Goal: Information Seeking & Learning: Learn about a topic

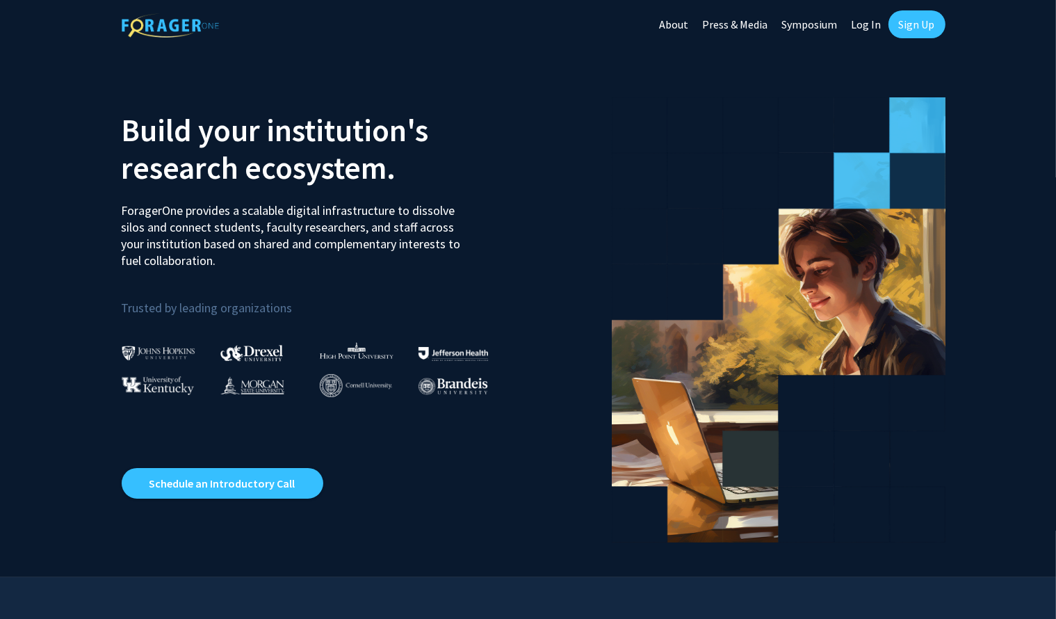
click at [867, 25] on link "Log In" at bounding box center [866, 24] width 44 height 49
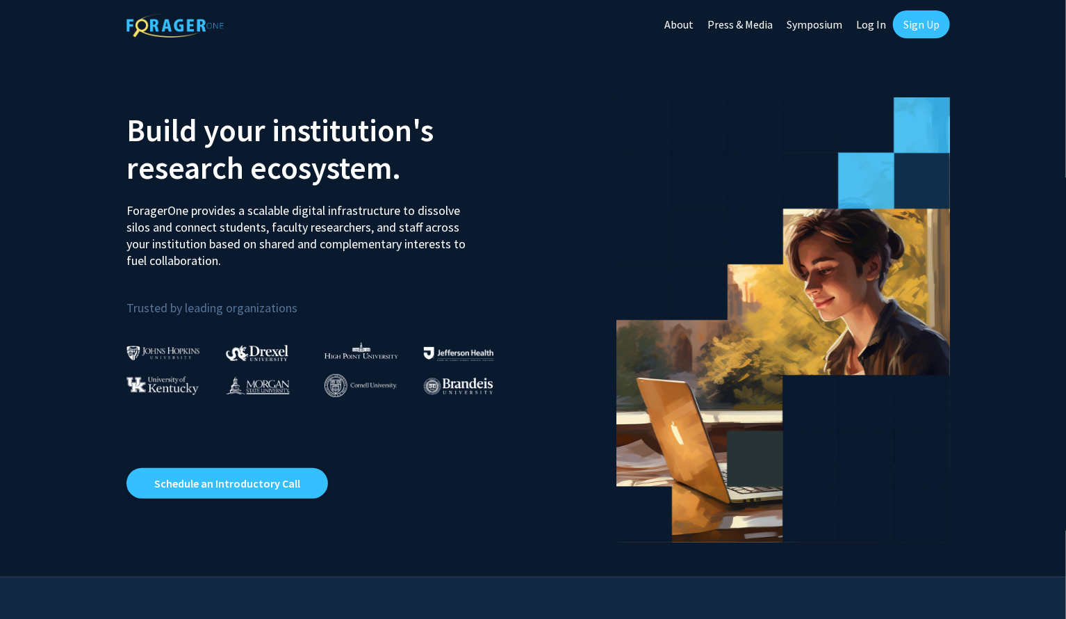
select select
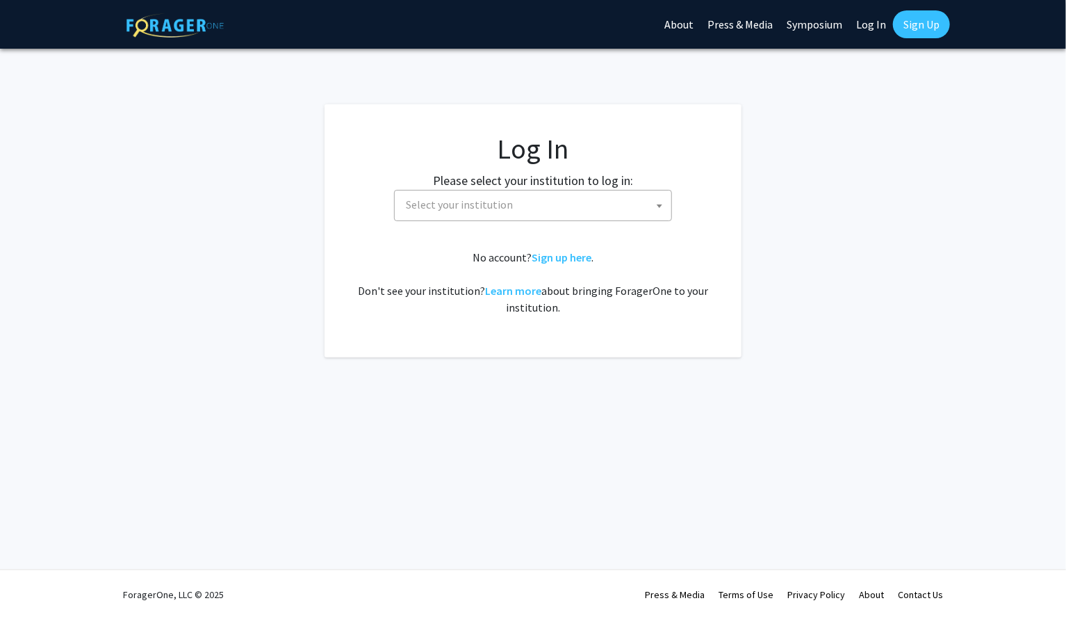
click at [493, 224] on fg-card-body "Log In Please select your institution to log in: Baylor University Brandeis Uni…" at bounding box center [532, 230] width 361 height 197
click at [483, 205] on span "Select your institution" at bounding box center [459, 204] width 107 height 14
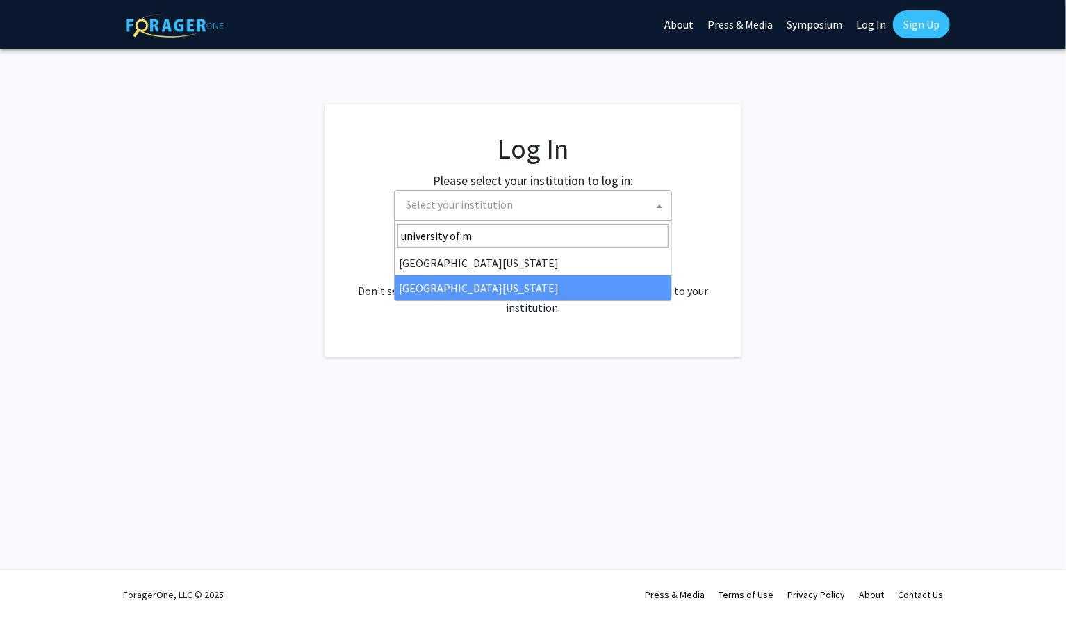
type input "university of m"
select select "33"
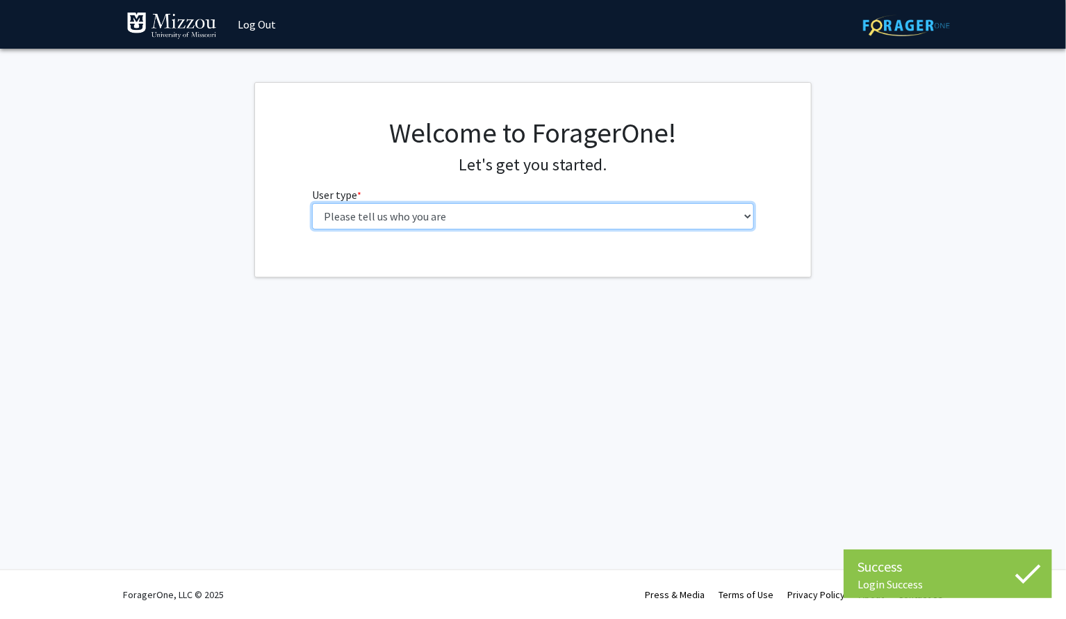
click at [442, 215] on select "Please tell us who you are Undergraduate Student Master's Student Doctoral Cand…" at bounding box center [533, 216] width 443 height 26
select select "1: undergrad"
click at [312, 203] on select "Please tell us who you are Undergraduate Student Master's Student Doctoral Cand…" at bounding box center [533, 216] width 443 height 26
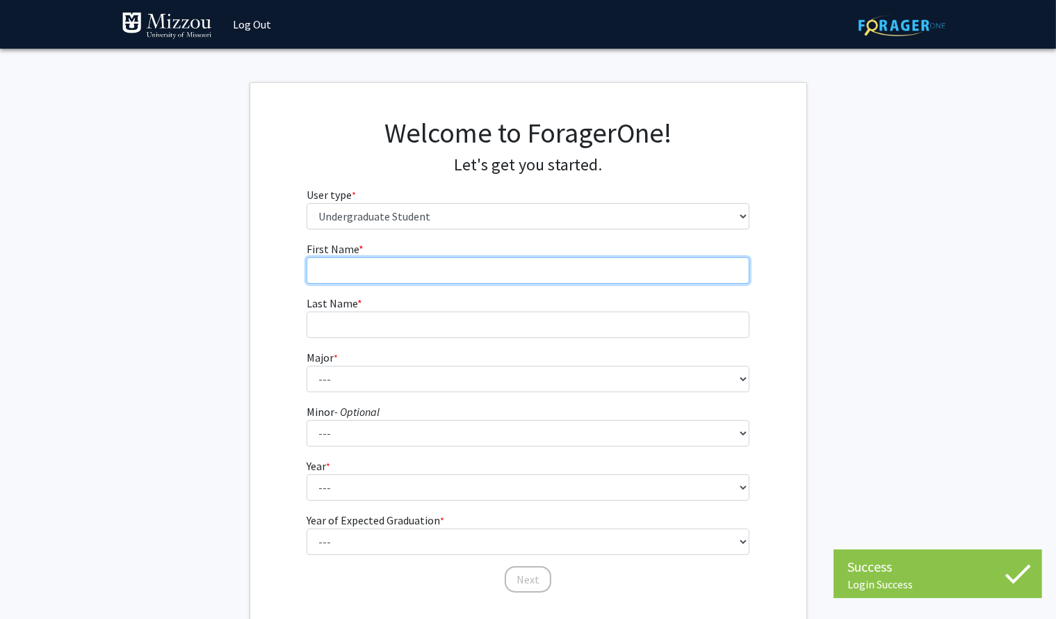
click at [474, 272] on input "First Name * required" at bounding box center [528, 270] width 443 height 26
type input "Makayla"
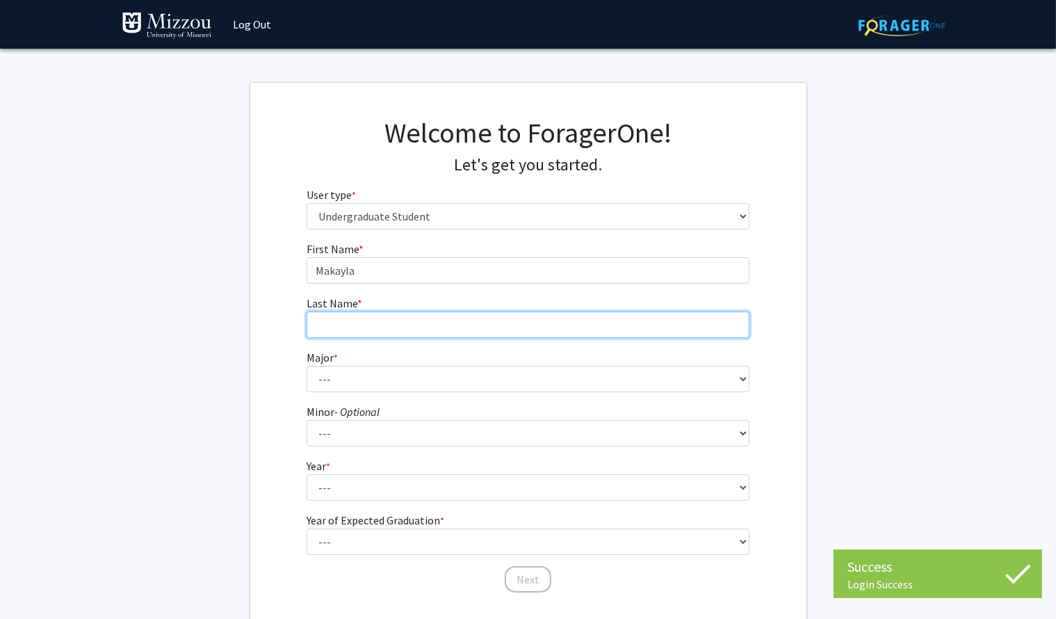
type input "[PERSON_NAME]"
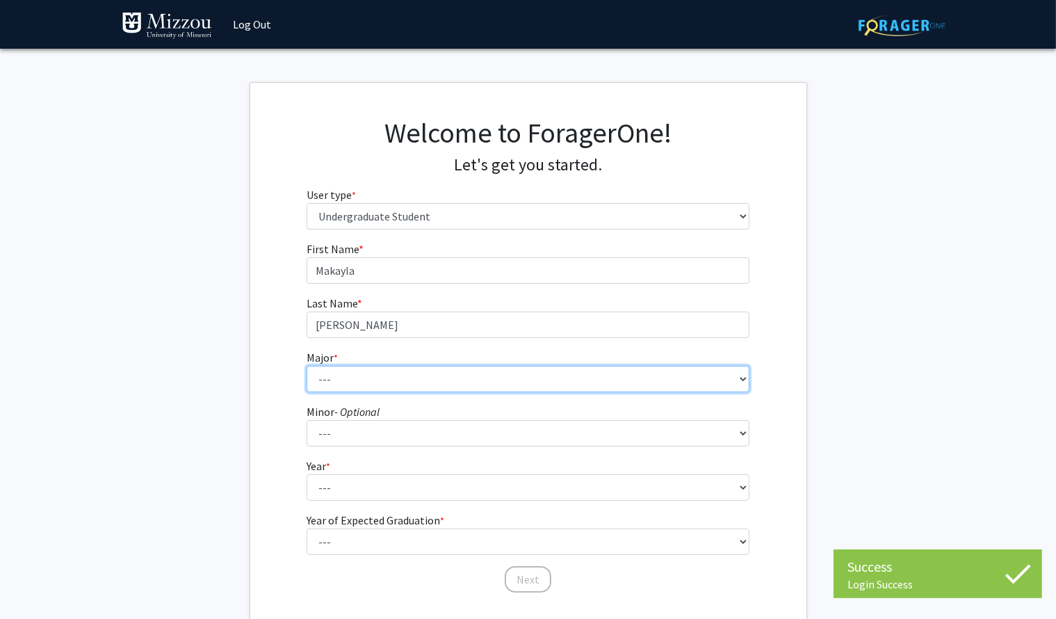
click at [411, 373] on select "--- Agribusiness Management Agricultural Education Agricultural Education: Comm…" at bounding box center [528, 379] width 443 height 26
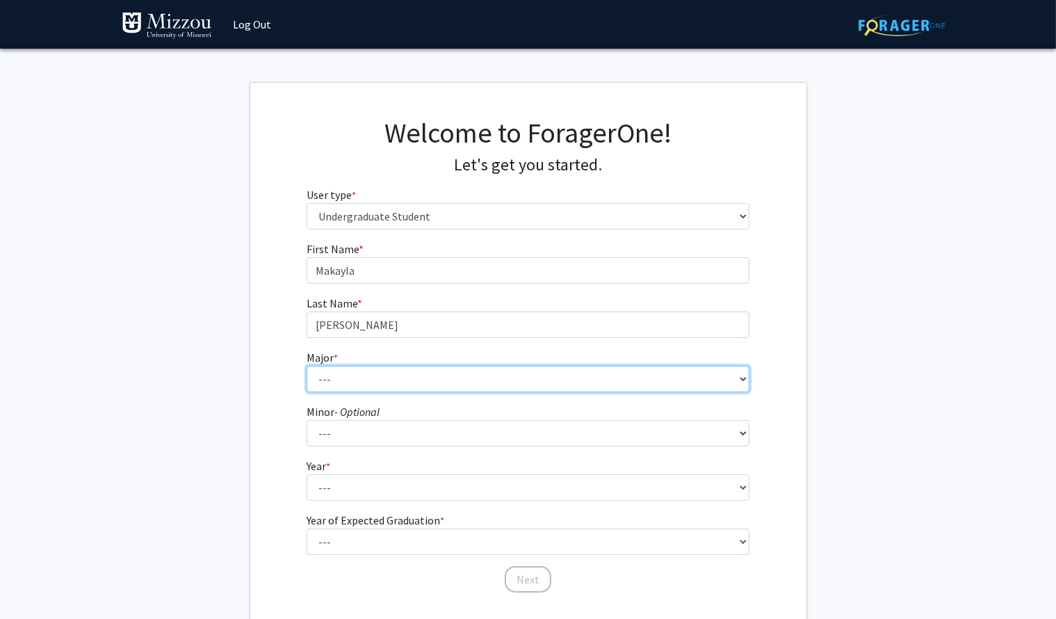
select select "49: 2545"
click at [307, 366] on select "--- Agribusiness Management Agricultural Education Agricultural Education: Comm…" at bounding box center [528, 379] width 443 height 26
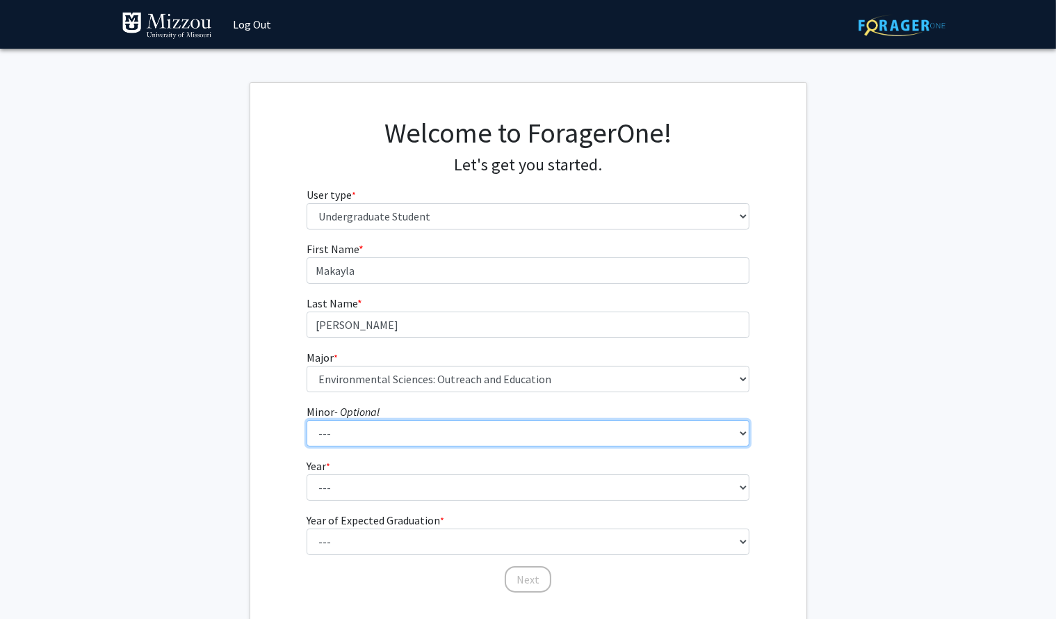
click at [393, 437] on select "--- Accountancy Aerospace Engineering Aerospace Studies Agribusiness Management…" at bounding box center [528, 433] width 443 height 26
select select "82: 2038"
click at [307, 420] on select "--- Accountancy Aerospace Engineering Aerospace Studies Agribusiness Management…" at bounding box center [528, 433] width 443 height 26
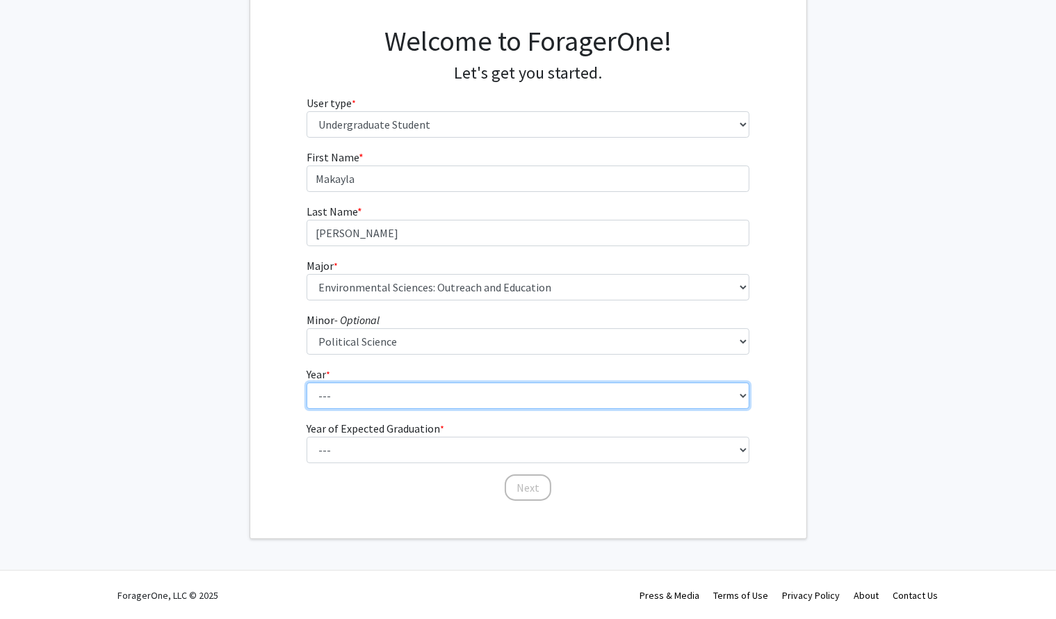
click at [361, 392] on select "--- First-year Sophomore Junior Senior Postbaccalaureate Certificate" at bounding box center [528, 395] width 443 height 26
select select "3: junior"
click at [307, 382] on select "--- First-year Sophomore Junior Senior Postbaccalaureate Certificate" at bounding box center [528, 395] width 443 height 26
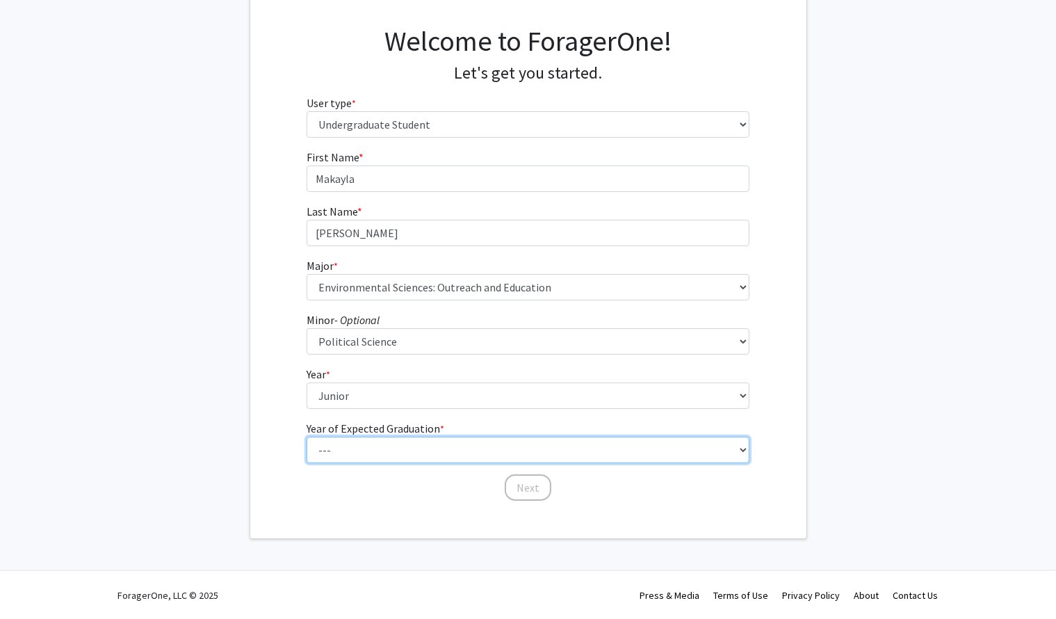
click at [357, 452] on select "--- 2025 2026 2027 2028 2029 2030 2031 2032 2033 2034" at bounding box center [528, 449] width 443 height 26
select select "3: 2027"
click at [307, 436] on select "--- 2025 2026 2027 2028 2029 2030 2031 2032 2033 2034" at bounding box center [528, 449] width 443 height 26
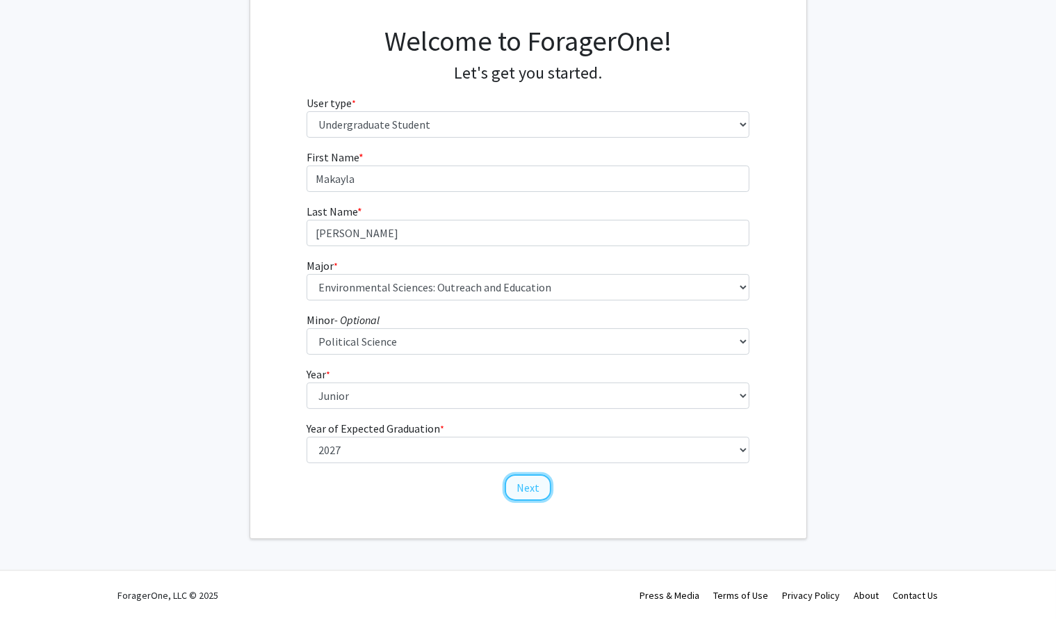
click at [528, 487] on button "Next" at bounding box center [528, 487] width 47 height 26
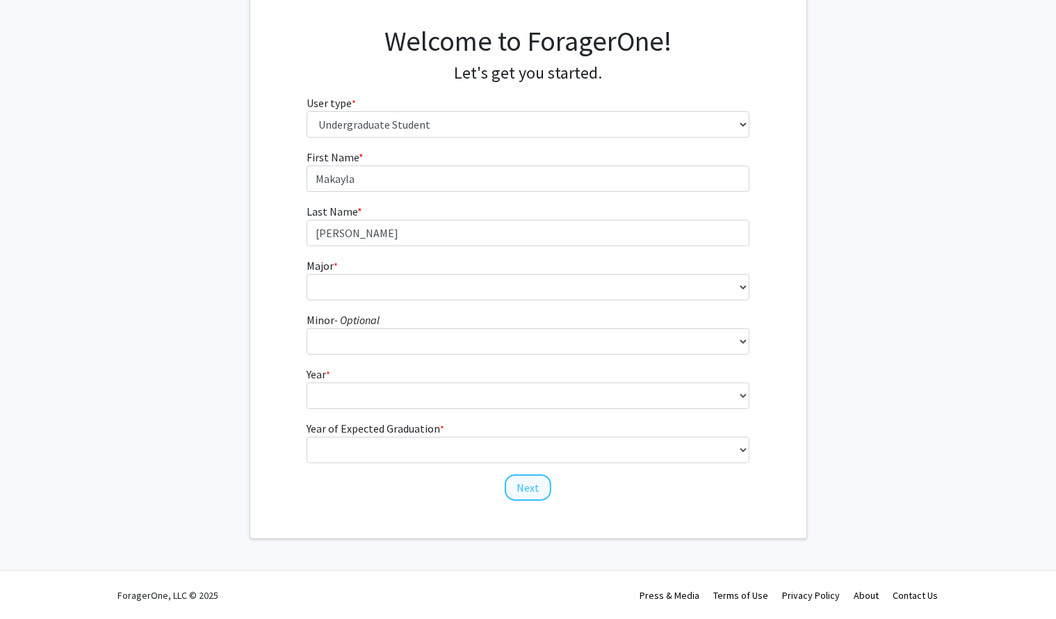
scroll to position [0, 0]
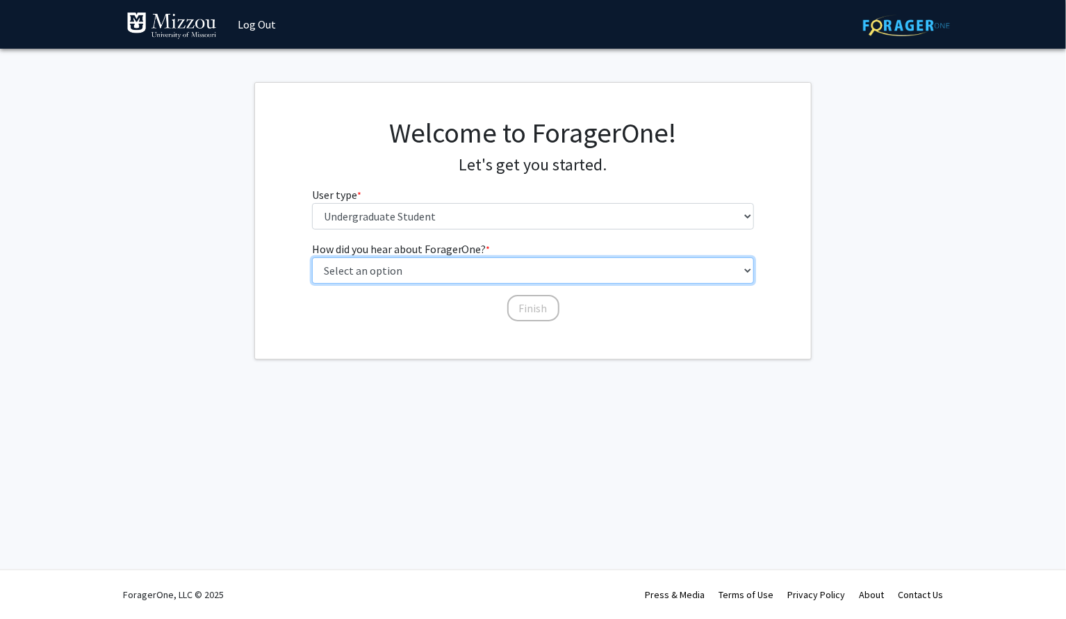
click at [463, 273] on select "Select an option Peer/student recommendation Faculty/staff recommendation Unive…" at bounding box center [533, 270] width 443 height 26
select select "2: faculty_recommendation"
click at [312, 257] on select "Select an option Peer/student recommendation Faculty/staff recommendation Unive…" at bounding box center [533, 270] width 443 height 26
click at [500, 270] on select "Select an option Peer/student recommendation Faculty/staff recommendation Unive…" at bounding box center [533, 270] width 443 height 26
click at [312, 257] on select "Select an option Peer/student recommendation Faculty/staff recommendation Unive…" at bounding box center [533, 270] width 443 height 26
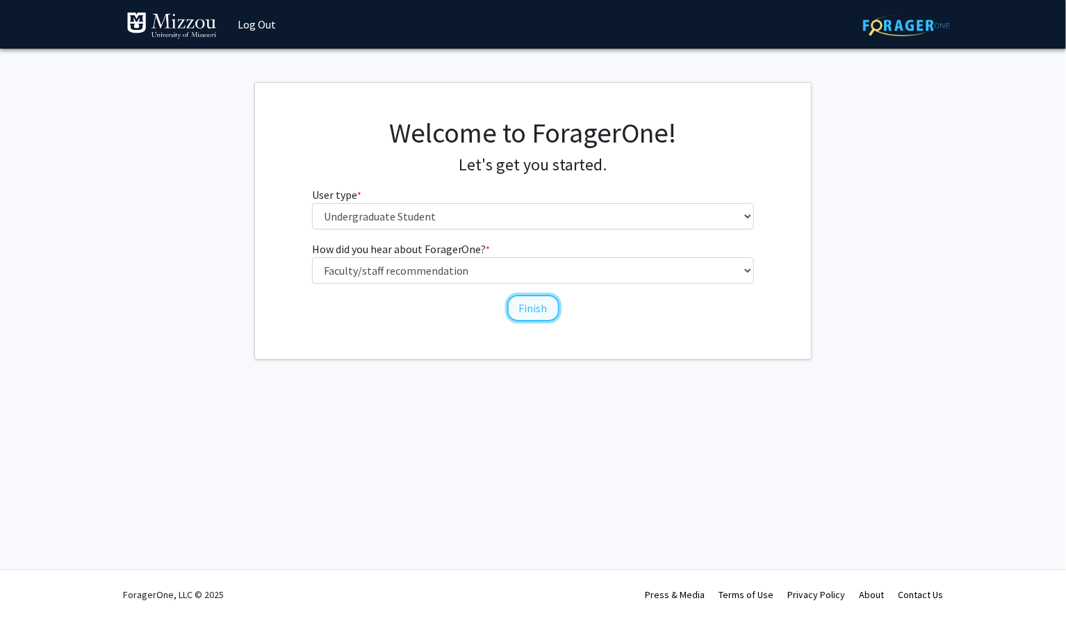
click at [538, 316] on button "Finish" at bounding box center [533, 308] width 52 height 26
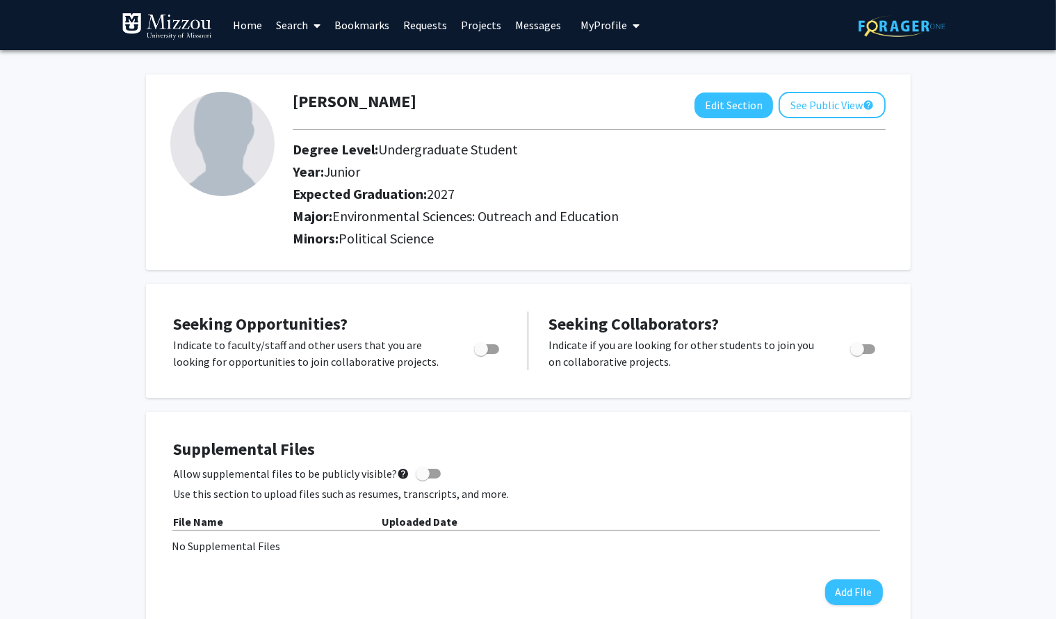
click at [279, 23] on link "Search" at bounding box center [298, 25] width 58 height 49
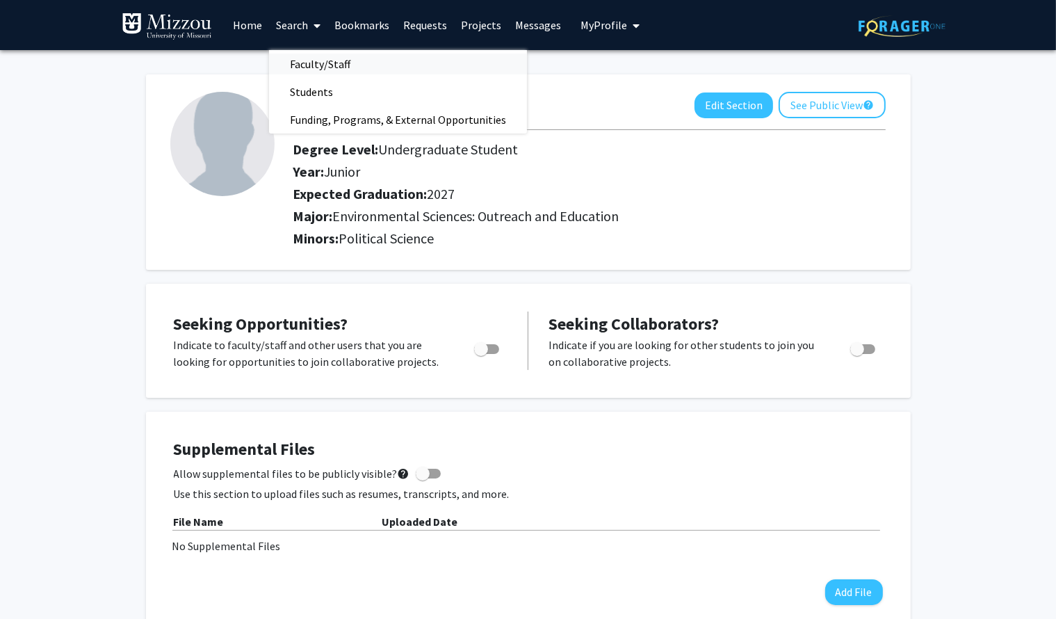
click at [317, 59] on span "Faculty/Staff" at bounding box center [320, 64] width 102 height 28
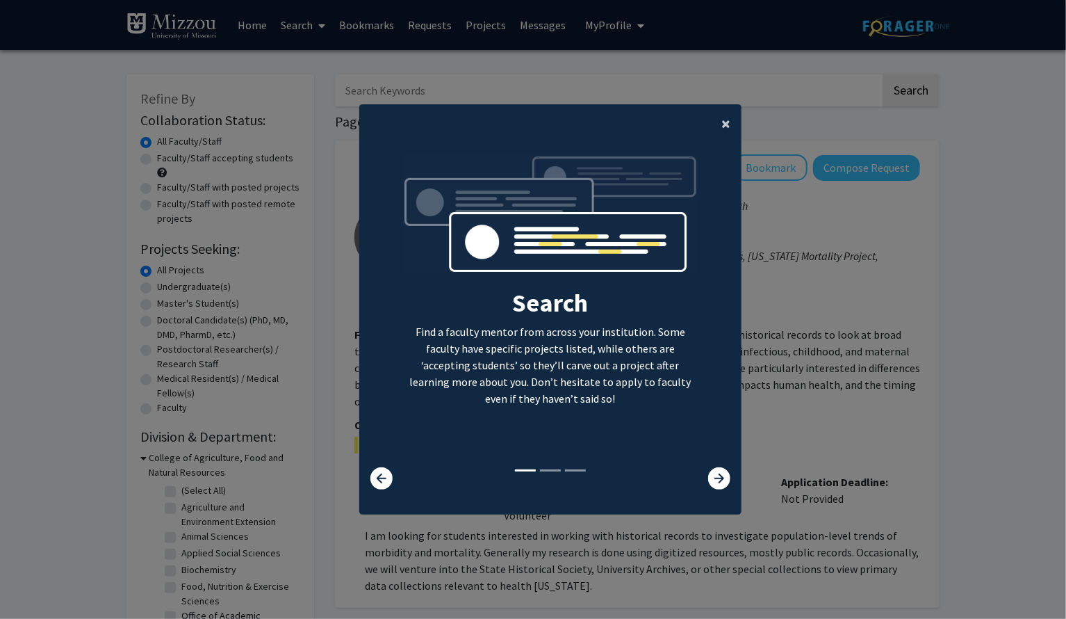
click at [722, 117] on span "×" at bounding box center [725, 124] width 9 height 22
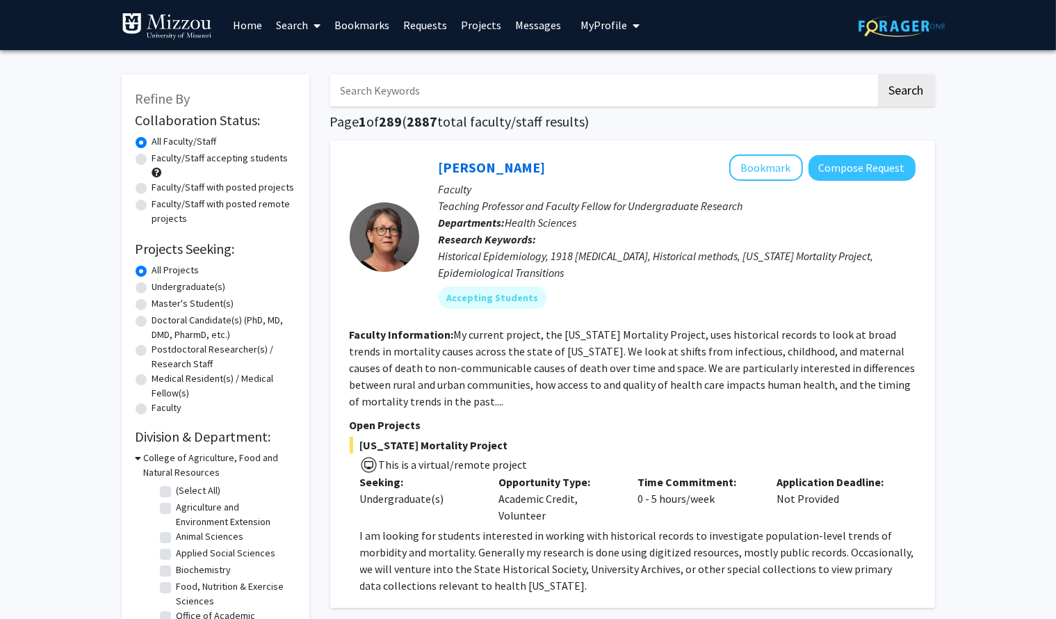
click at [152, 286] on label "Undergraduate(s)" at bounding box center [189, 286] width 74 height 15
click at [152, 286] on input "Undergraduate(s)" at bounding box center [156, 283] width 9 height 9
radio input "true"
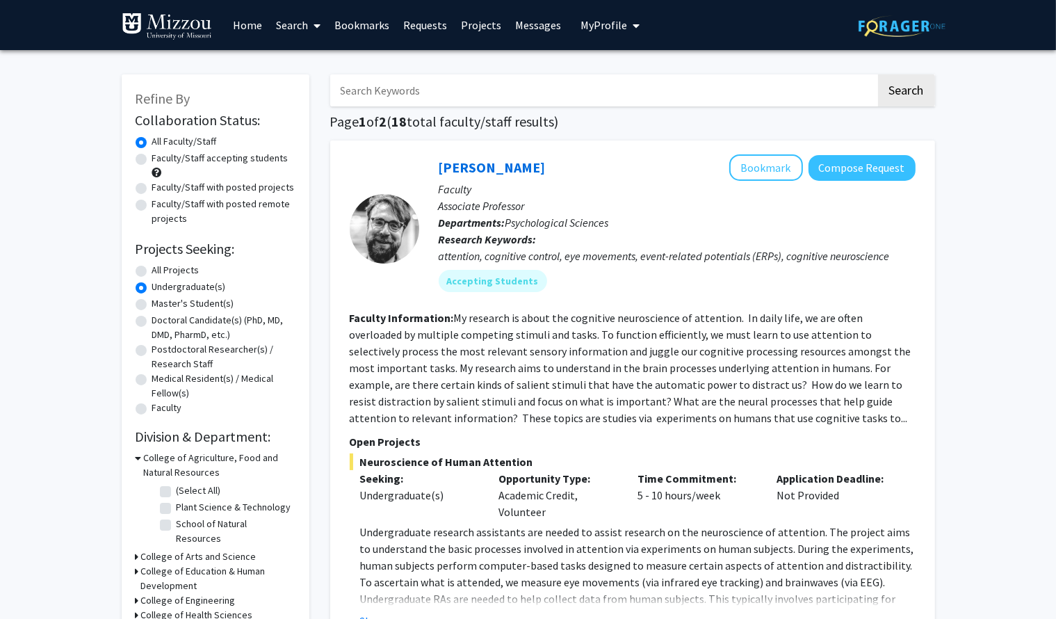
click at [180, 159] on label "Faculty/Staff accepting students" at bounding box center [220, 158] width 136 height 15
click at [161, 159] on input "Faculty/Staff accepting students" at bounding box center [156, 155] width 9 height 9
radio input "true"
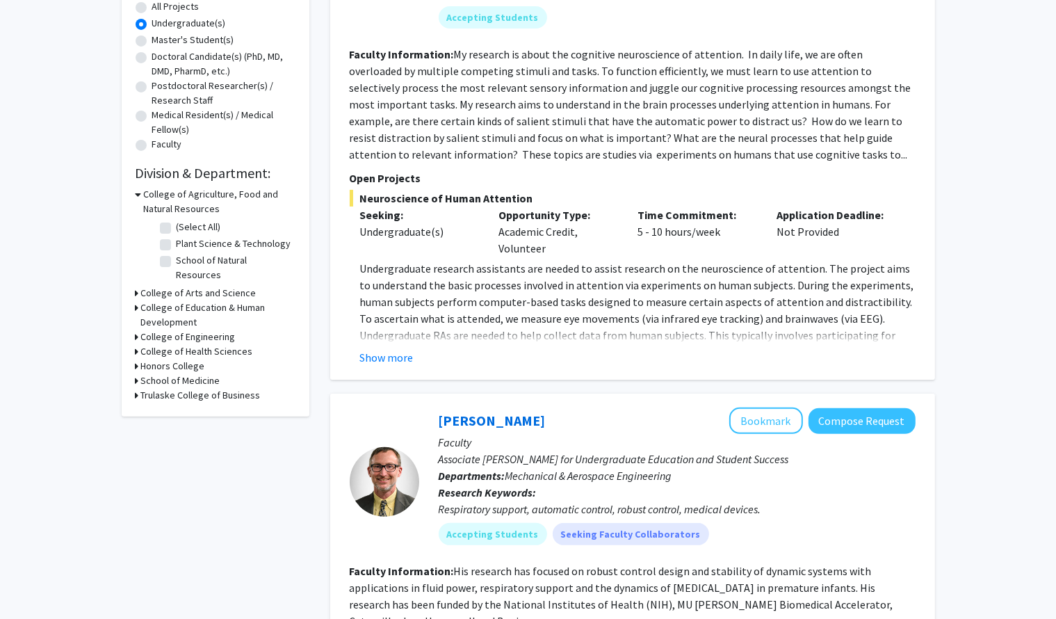
scroll to position [264, 0]
click at [163, 266] on fg-checkbox "School of Natural Resources School of Natural Resources" at bounding box center [226, 266] width 132 height 29
click at [177, 262] on label "School of Natural Resources" at bounding box center [234, 266] width 115 height 29
click at [177, 261] on input "School of Natural Resources" at bounding box center [181, 256] width 9 height 9
checkbox input "true"
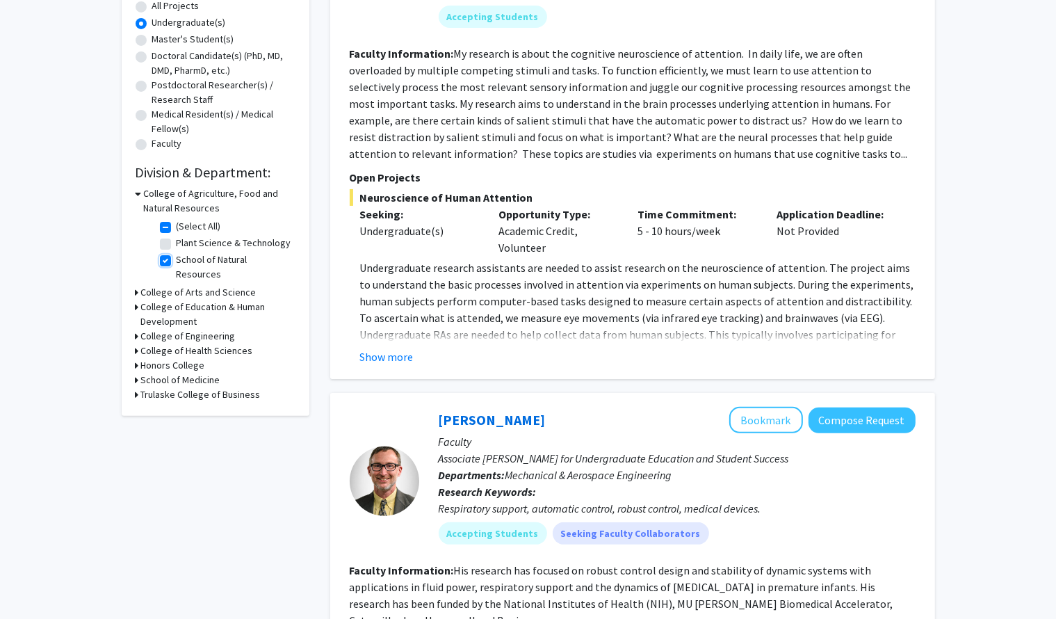
checkbox input "true"
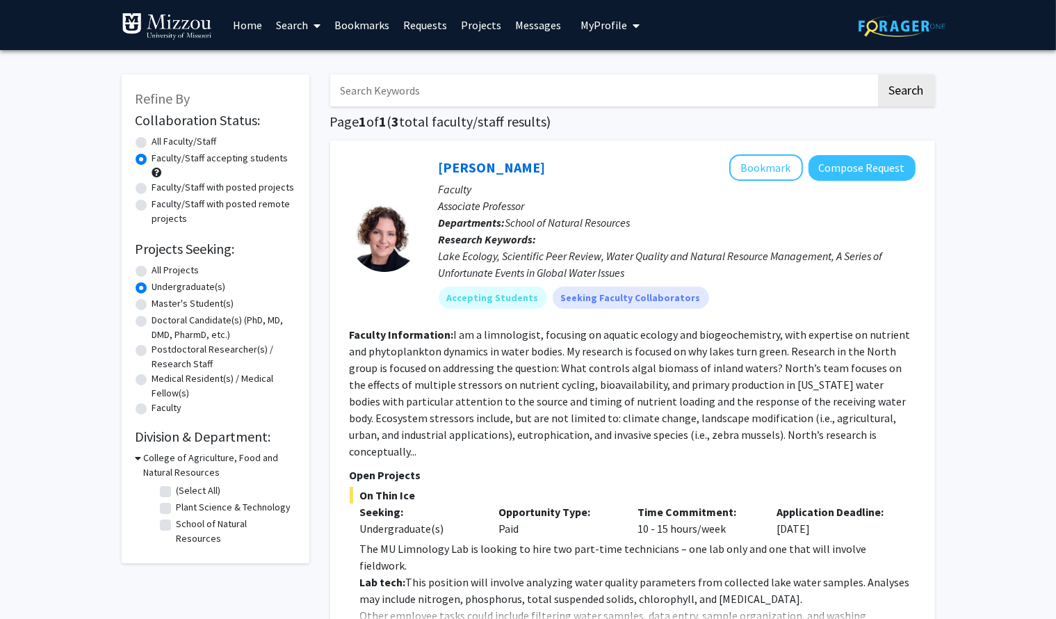
checkbox input "false"
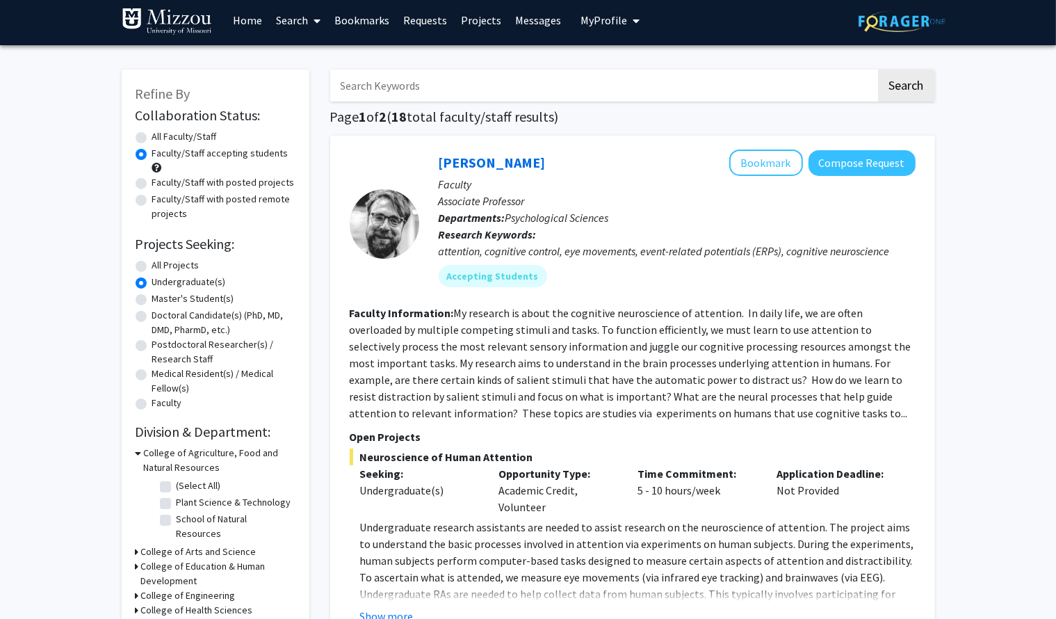
scroll to position [264, 0]
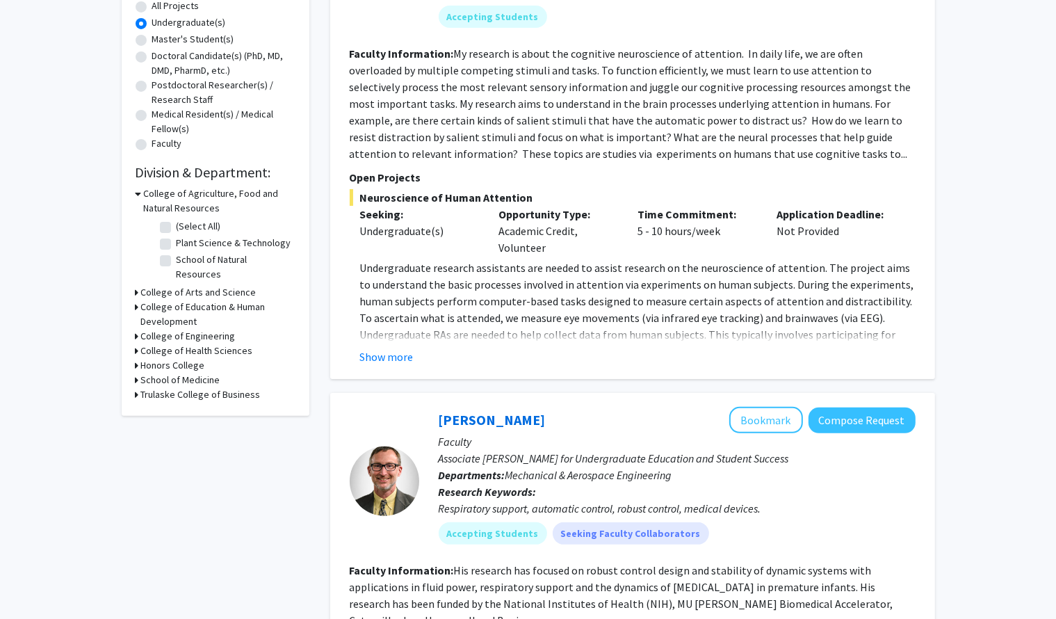
click at [136, 300] on icon at bounding box center [137, 307] width 3 height 15
click at [138, 352] on div "College of Engineering" at bounding box center [216, 359] width 160 height 15
click at [154, 382] on h3 "Honors College" at bounding box center [173, 389] width 64 height 15
click at [172, 420] on h3 "School of Medicine" at bounding box center [180, 427] width 79 height 15
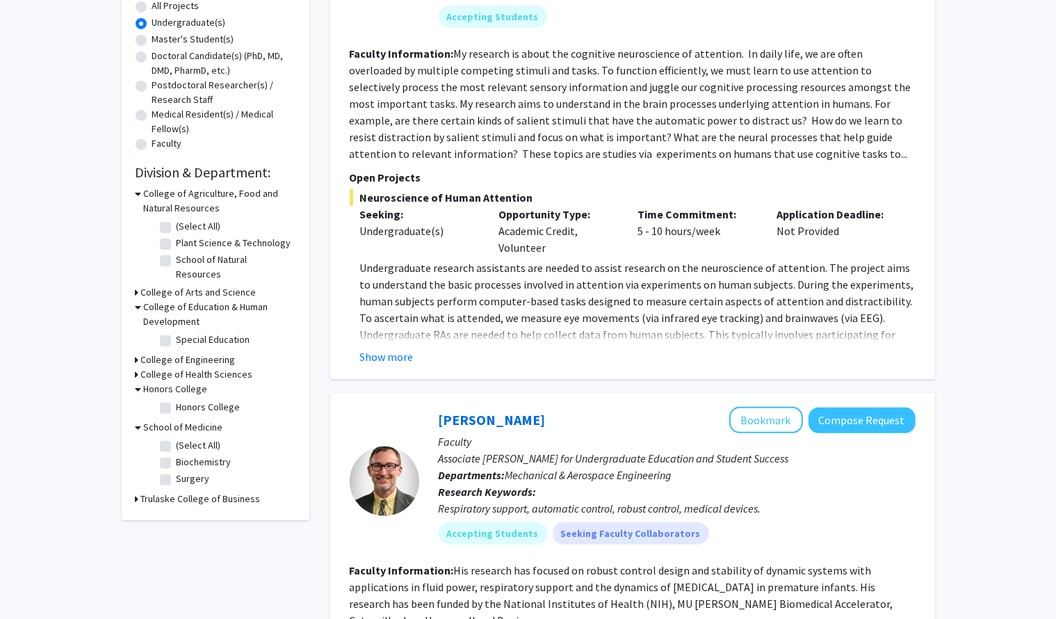
click at [167, 285] on h3 "College of Arts and Science" at bounding box center [198, 292] width 115 height 15
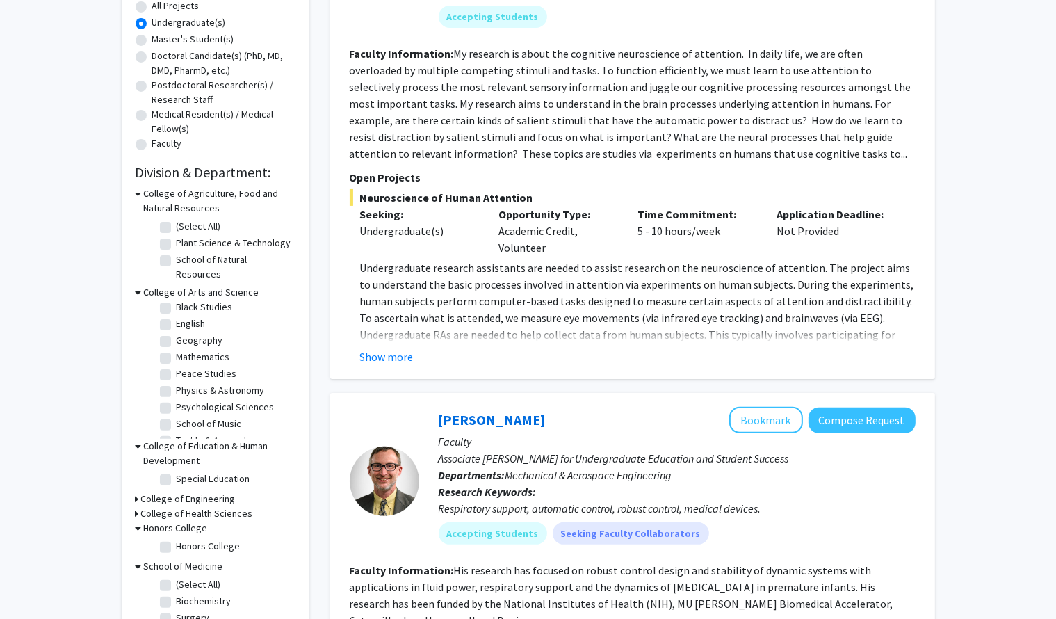
scroll to position [0, 0]
click at [177, 386] on label "Peace Studies" at bounding box center [207, 393] width 60 height 15
click at [177, 386] on input "Peace Studies" at bounding box center [181, 390] width 9 height 9
checkbox input "true"
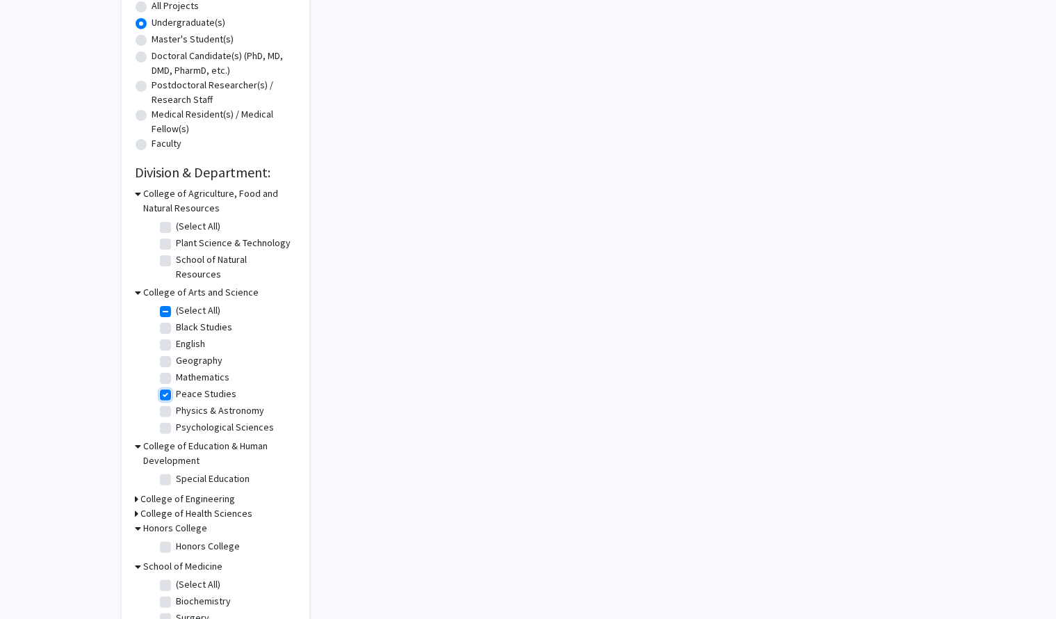
checkbox input "true"
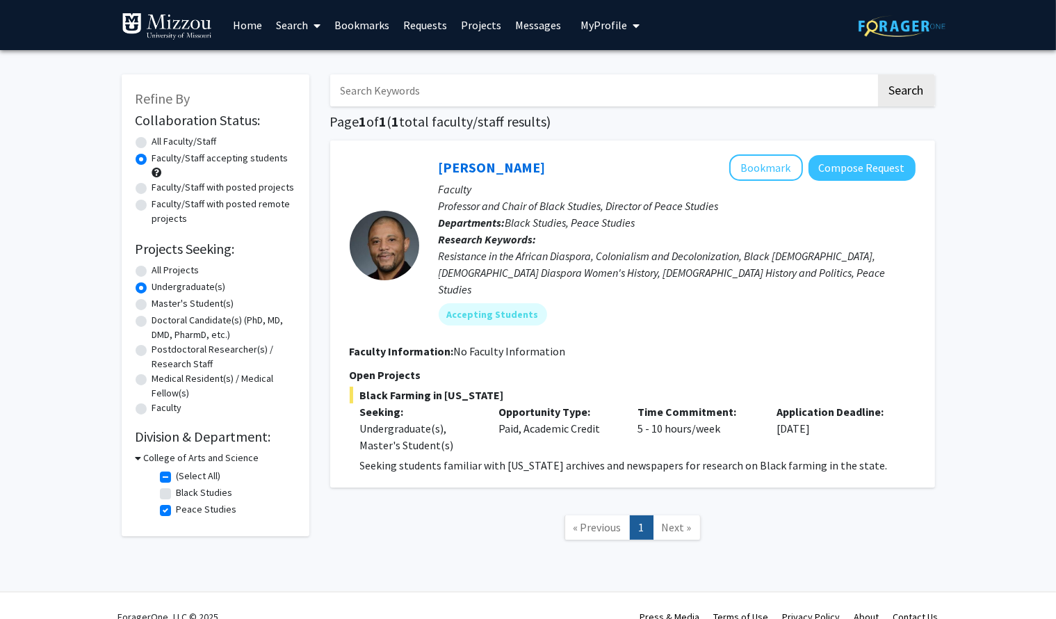
click at [312, 484] on div "Refine By Collaboration Status: Collaboration Status All Faculty/Staff Collabor…" at bounding box center [215, 313] width 209 height 507
